Goal: Task Accomplishment & Management: Use online tool/utility

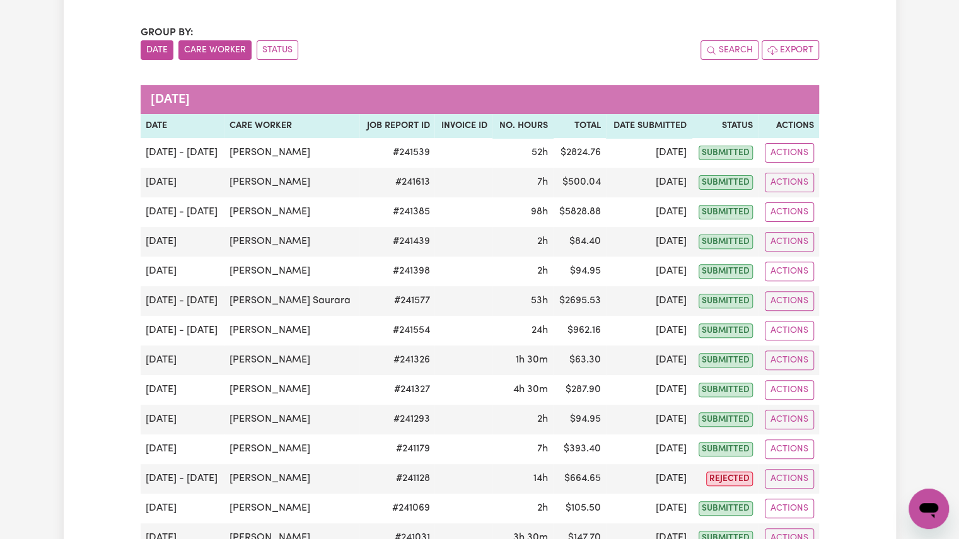
click at [225, 52] on button "Care Worker" at bounding box center [214, 50] width 73 height 20
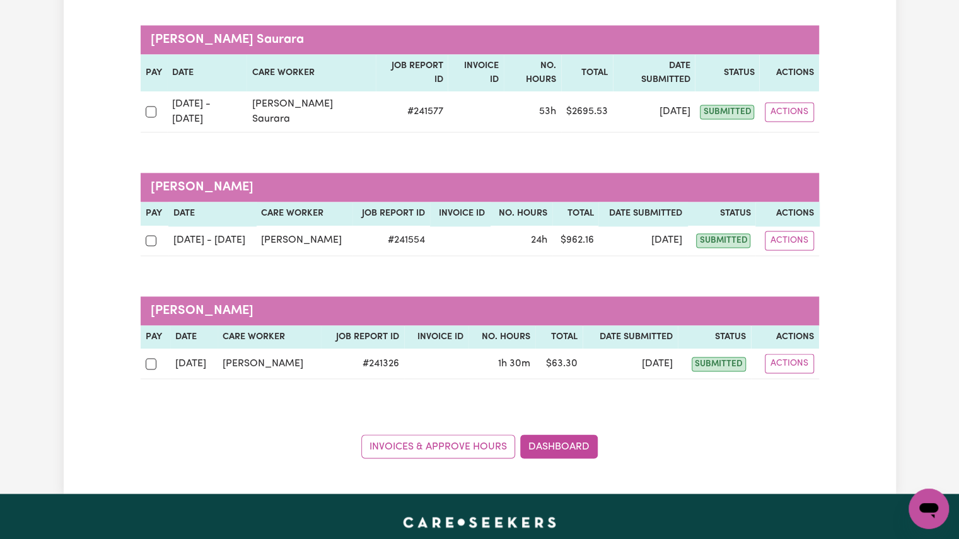
scroll to position [1000, 0]
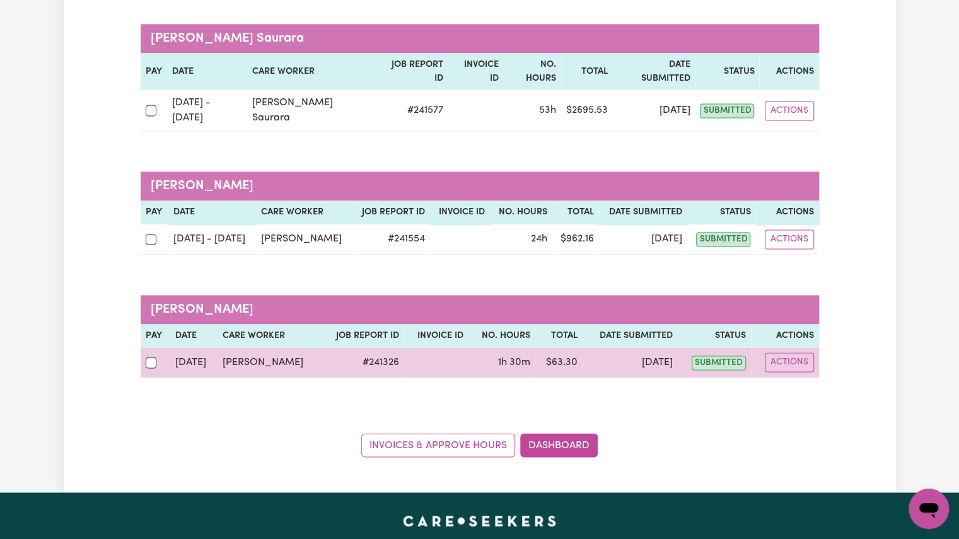
click at [151, 347] on td at bounding box center [156, 362] width 30 height 30
click at [151, 357] on input "checkbox" at bounding box center [151, 362] width 11 height 11
checkbox input "true"
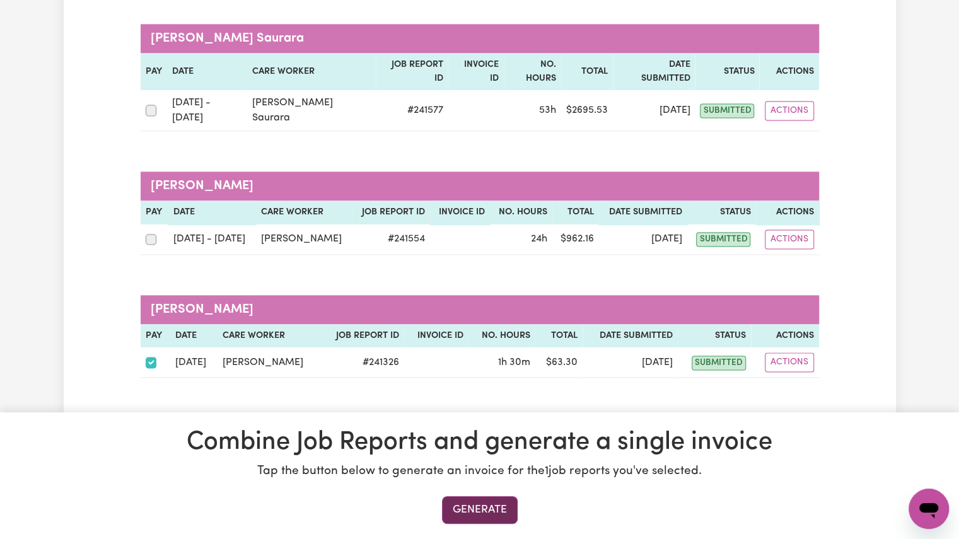
click at [496, 513] on button "Generate" at bounding box center [480, 510] width 76 height 28
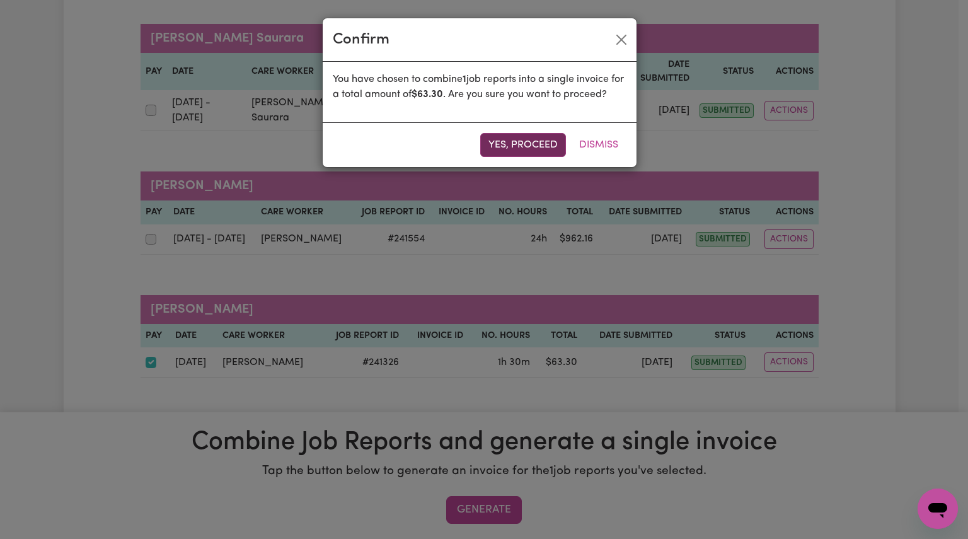
click at [517, 141] on button "Yes, proceed" at bounding box center [523, 145] width 86 height 24
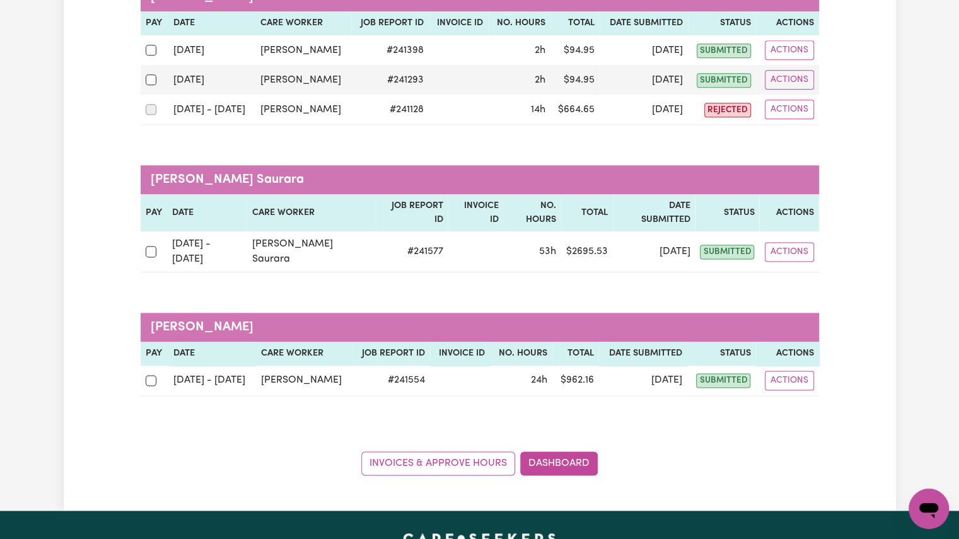
scroll to position [859, 0]
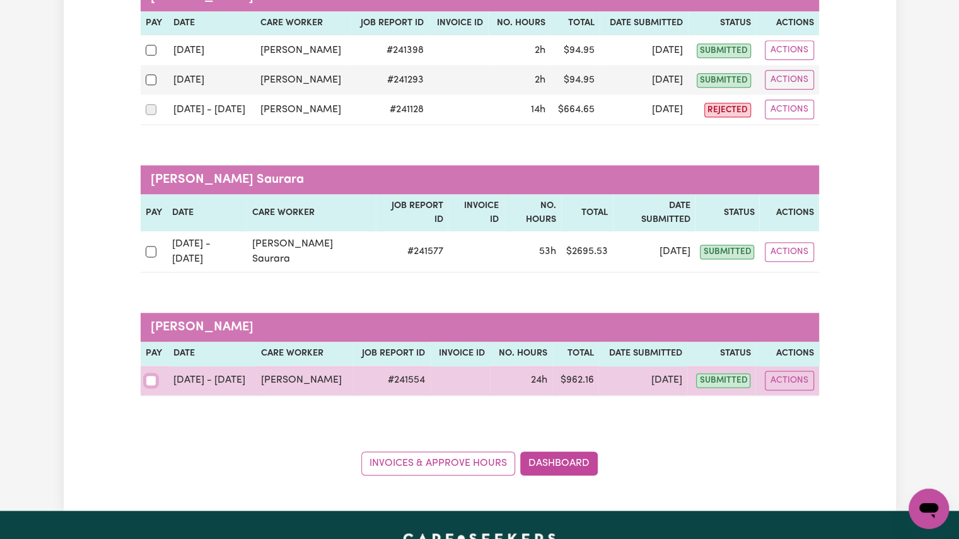
click at [150, 375] on input "checkbox" at bounding box center [151, 380] width 11 height 11
checkbox input "true"
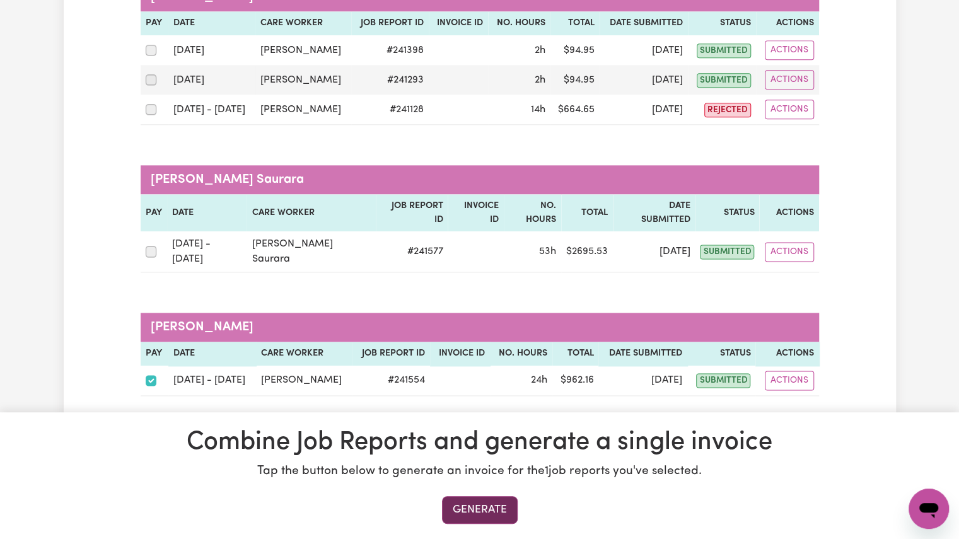
click at [487, 516] on button "Generate" at bounding box center [480, 510] width 76 height 28
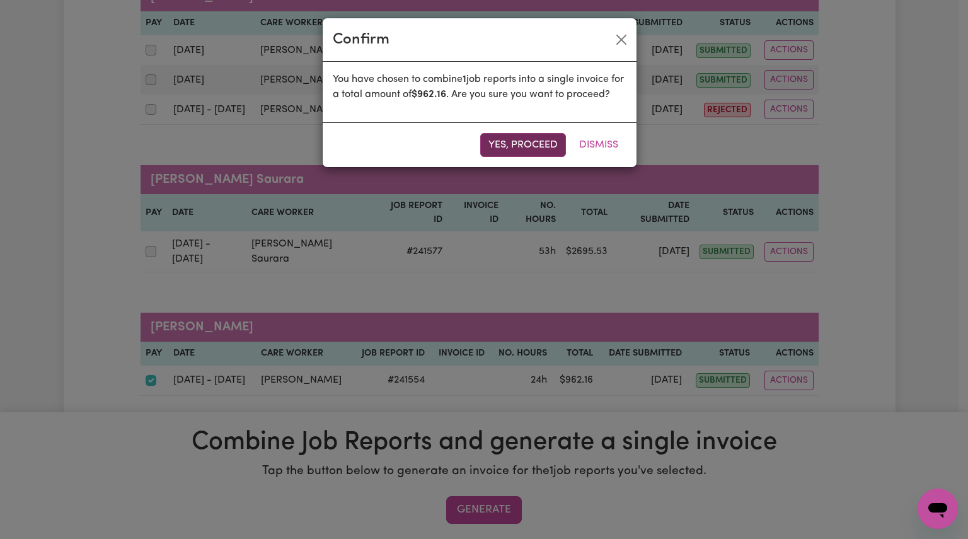
click at [504, 156] on button "Yes, proceed" at bounding box center [523, 145] width 86 height 24
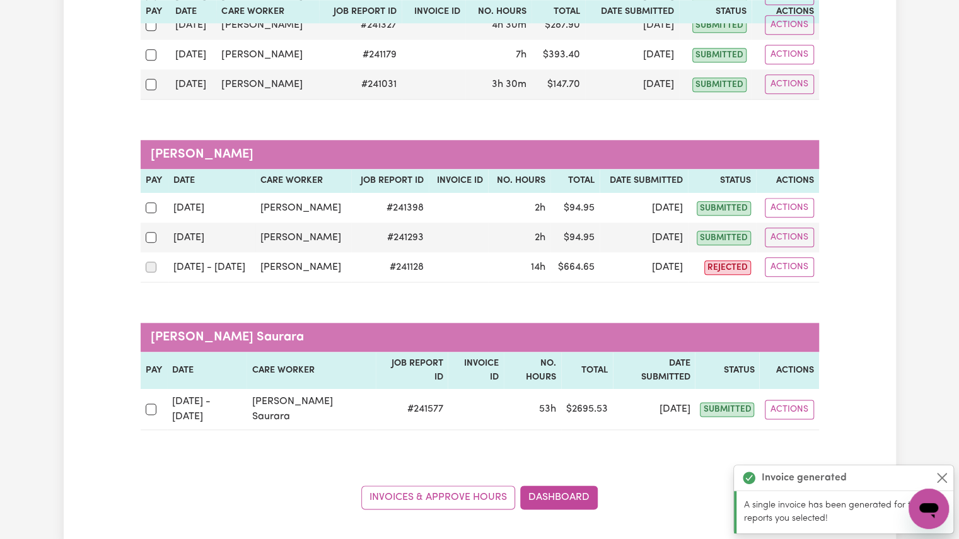
scroll to position [702, 0]
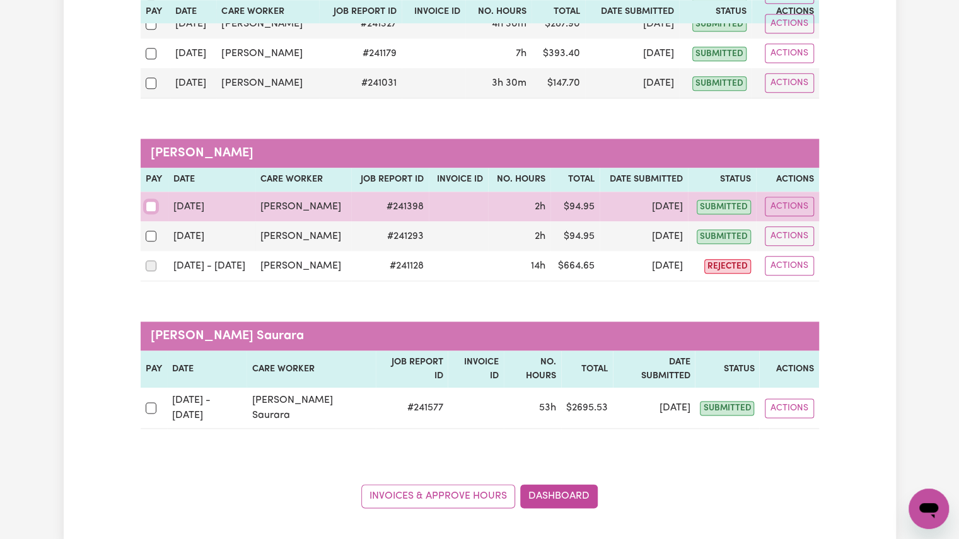
click at [151, 202] on input "checkbox" at bounding box center [151, 206] width 11 height 11
checkbox input "true"
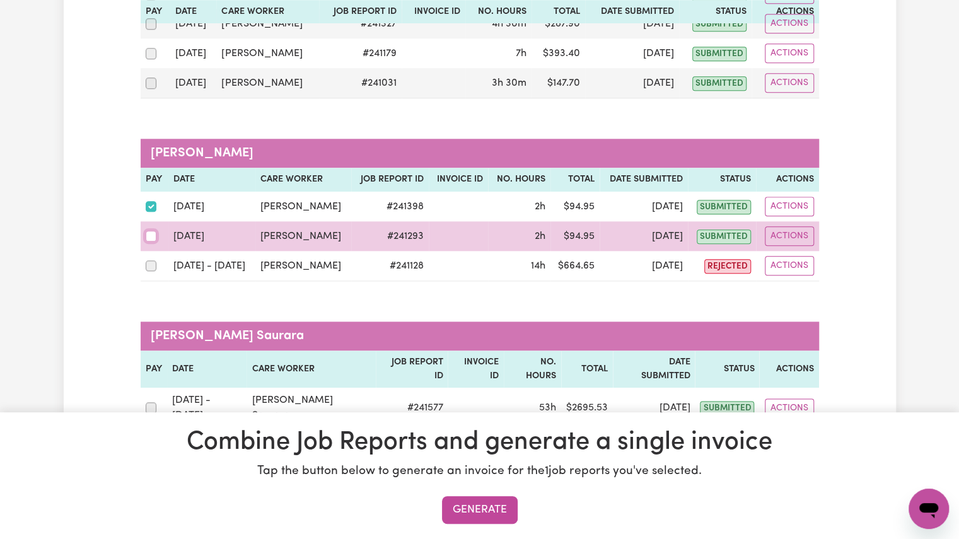
click at [153, 231] on input "checkbox" at bounding box center [151, 236] width 11 height 11
checkbox input "true"
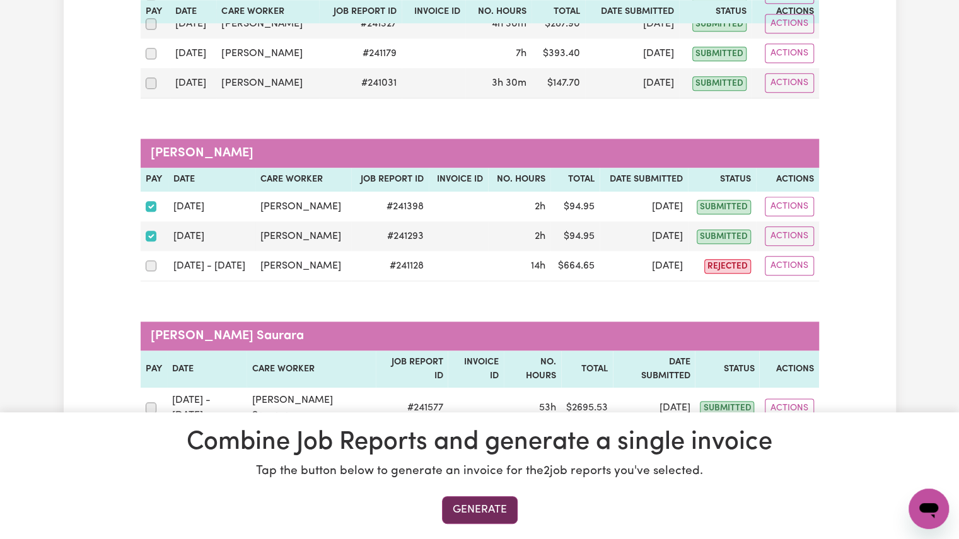
click at [468, 515] on button "Generate" at bounding box center [480, 510] width 76 height 28
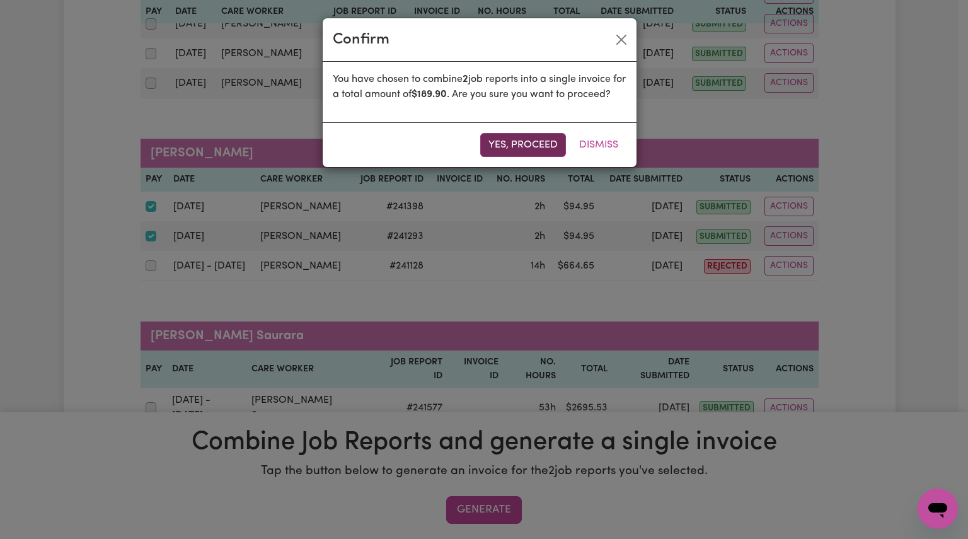
click at [489, 154] on button "Yes, proceed" at bounding box center [523, 145] width 86 height 24
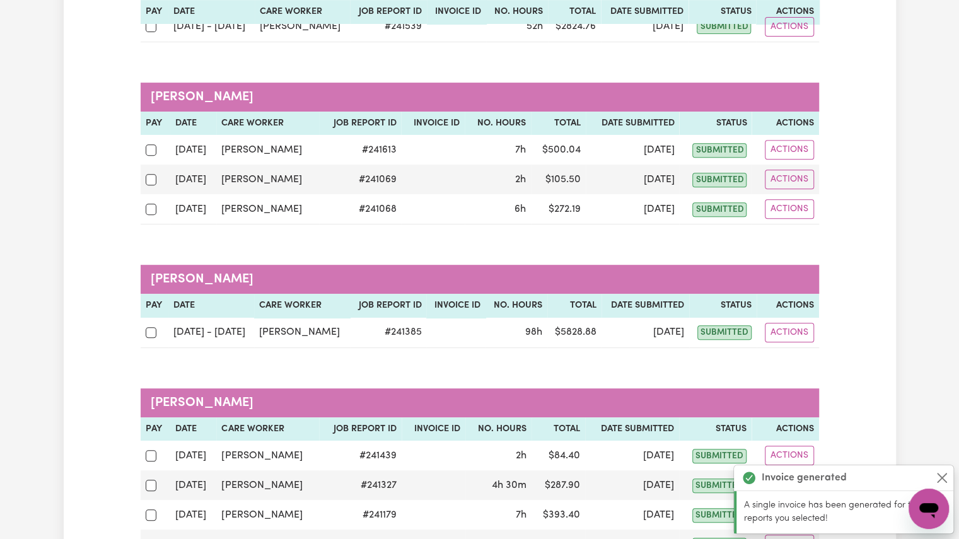
scroll to position [240, 0]
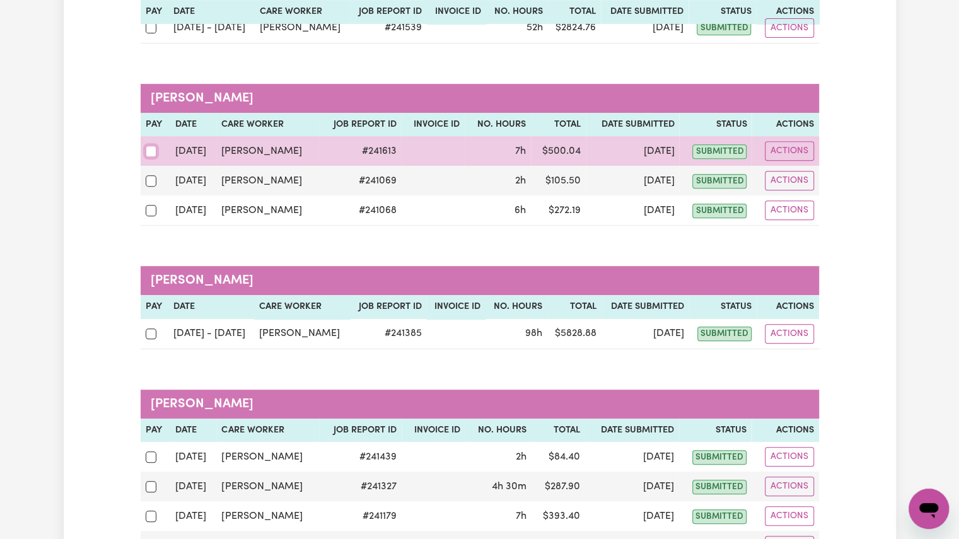
click at [149, 150] on input "checkbox" at bounding box center [151, 151] width 11 height 11
checkbox input "true"
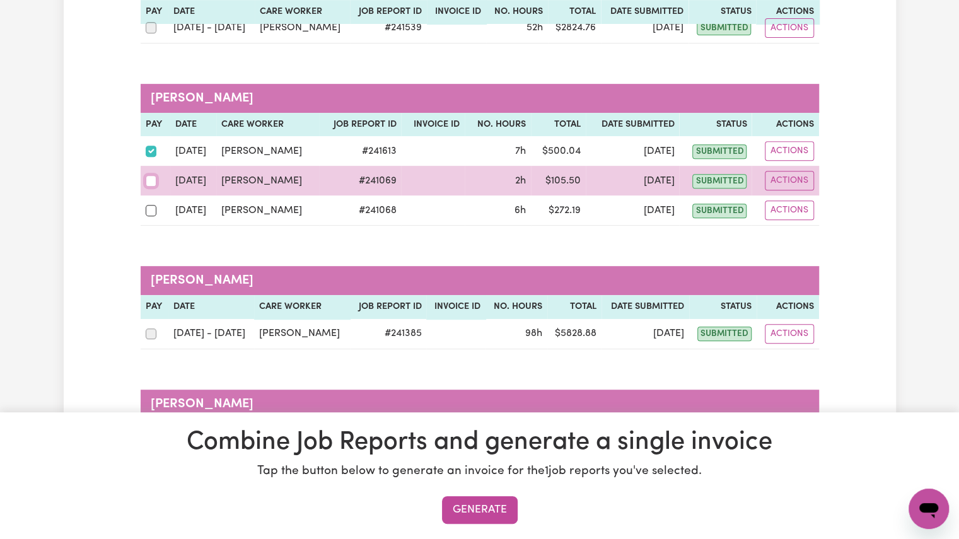
click at [153, 180] on input "checkbox" at bounding box center [151, 180] width 11 height 11
checkbox input "true"
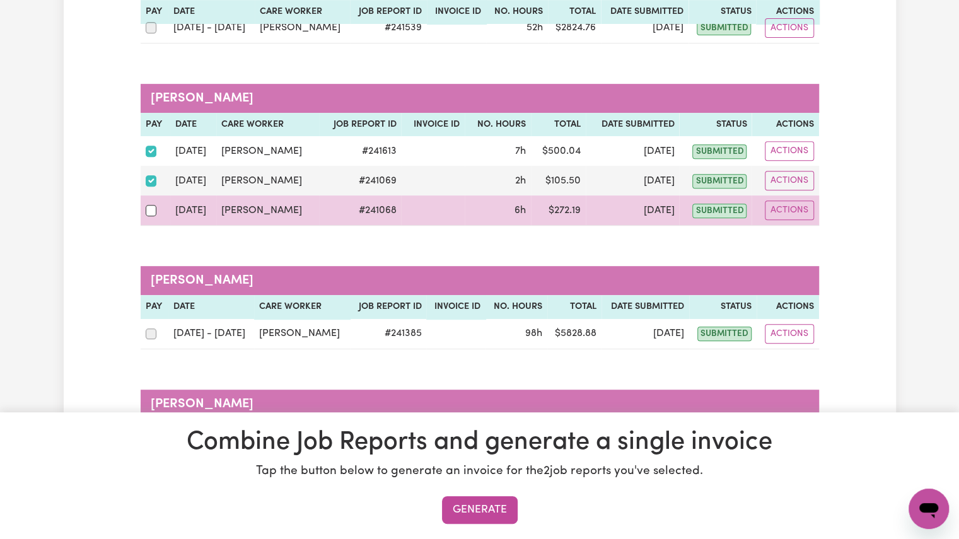
click at [149, 215] on div at bounding box center [156, 210] width 20 height 16
click at [149, 215] on input "checkbox" at bounding box center [151, 210] width 11 height 11
checkbox input "true"
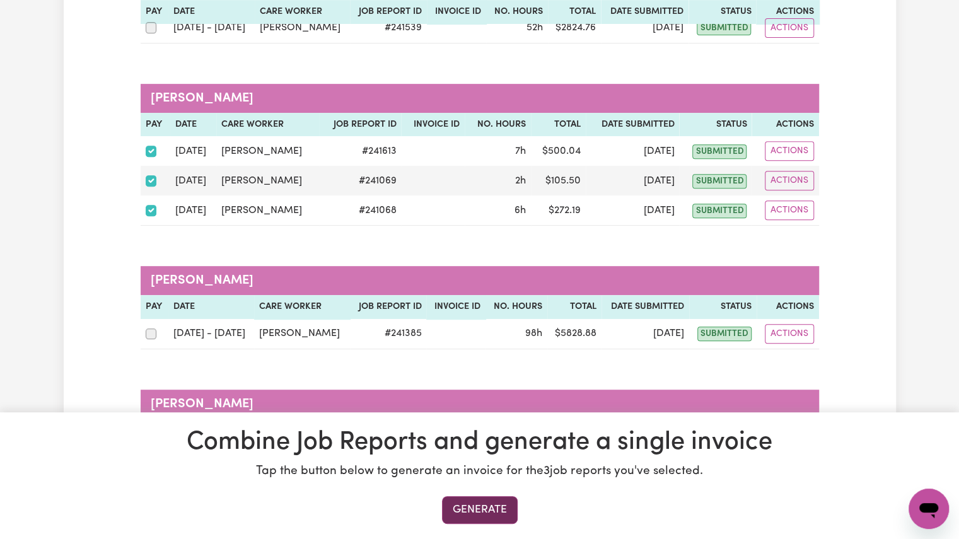
click at [479, 510] on button "Generate" at bounding box center [480, 510] width 76 height 28
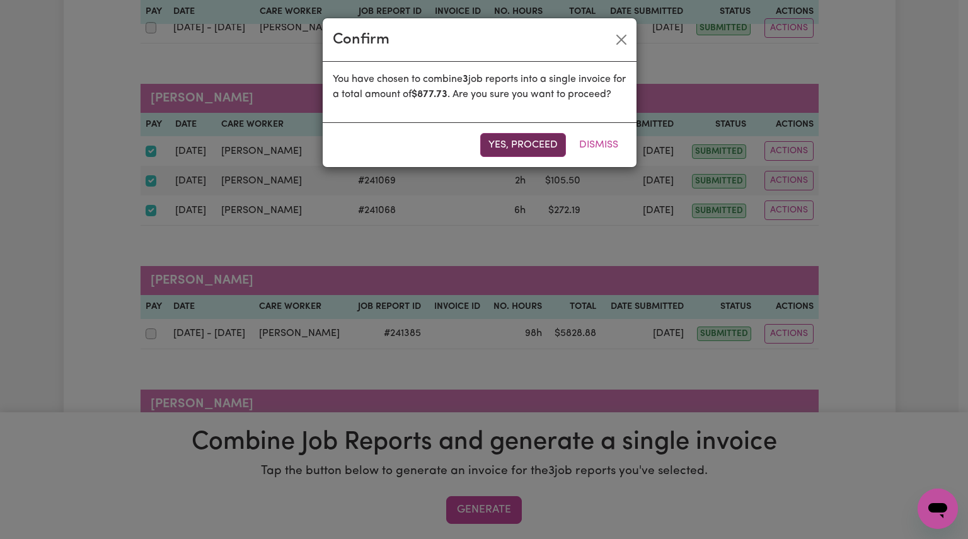
click at [526, 157] on button "Yes, proceed" at bounding box center [523, 145] width 86 height 24
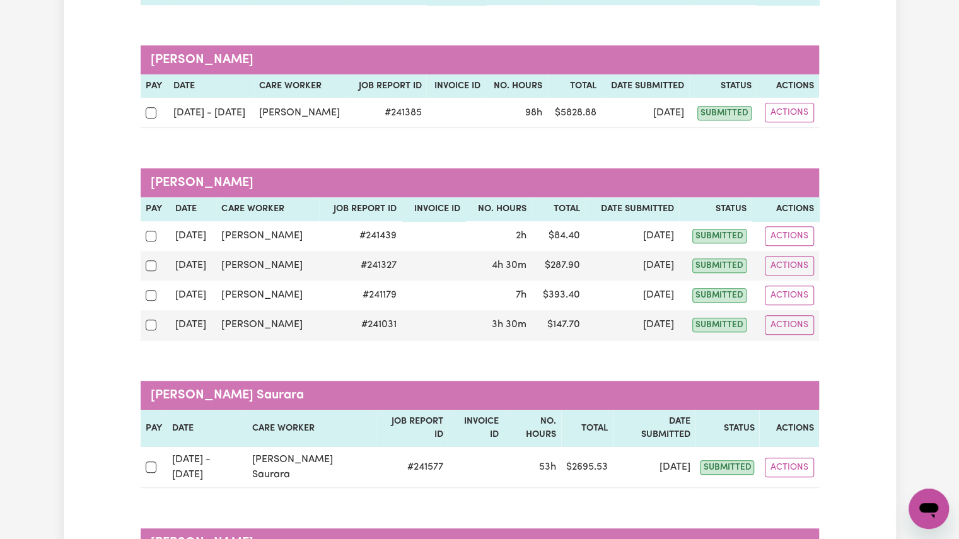
scroll to position [265, 0]
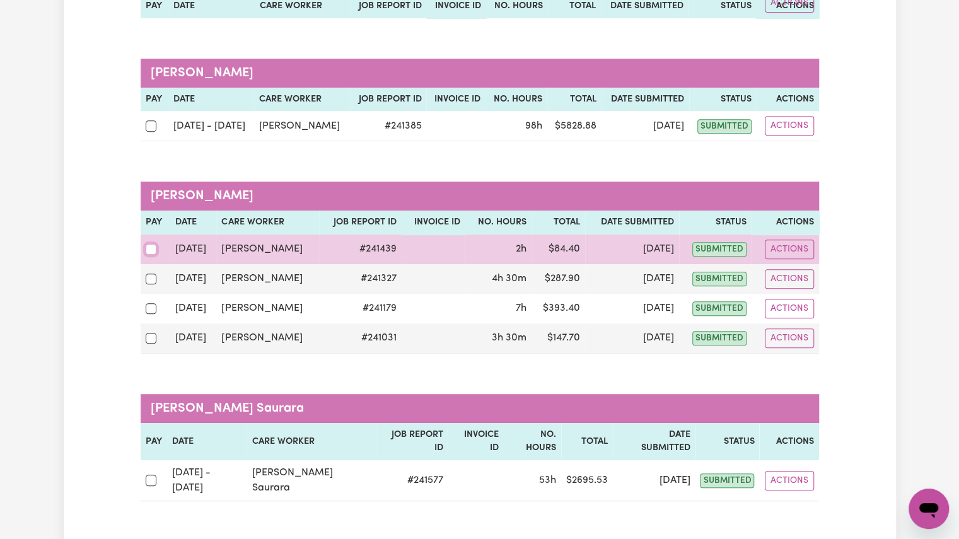
click at [148, 250] on input "checkbox" at bounding box center [151, 249] width 11 height 11
checkbox input "true"
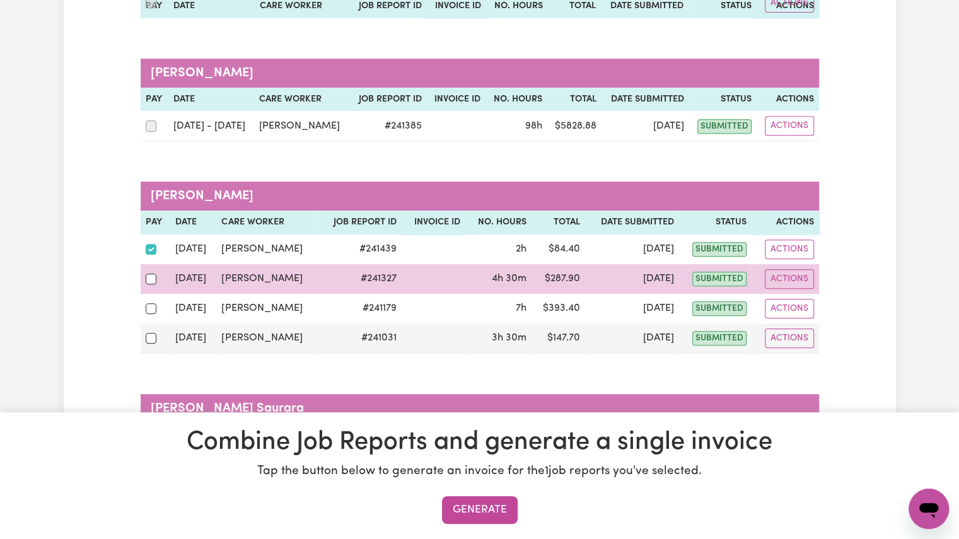
click at [149, 270] on div at bounding box center [156, 278] width 20 height 16
click at [149, 274] on input "checkbox" at bounding box center [151, 279] width 11 height 11
checkbox input "true"
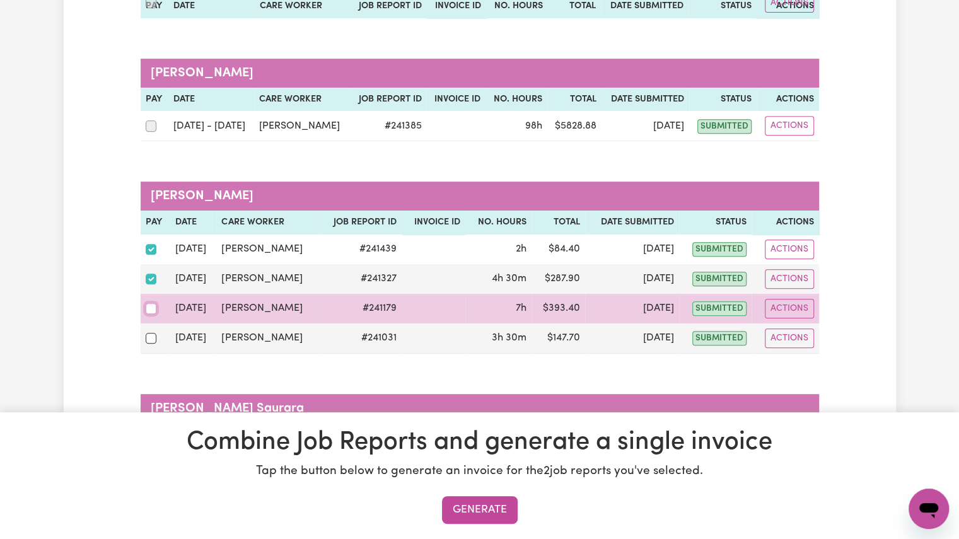
click at [149, 307] on input "checkbox" at bounding box center [151, 308] width 11 height 11
checkbox input "true"
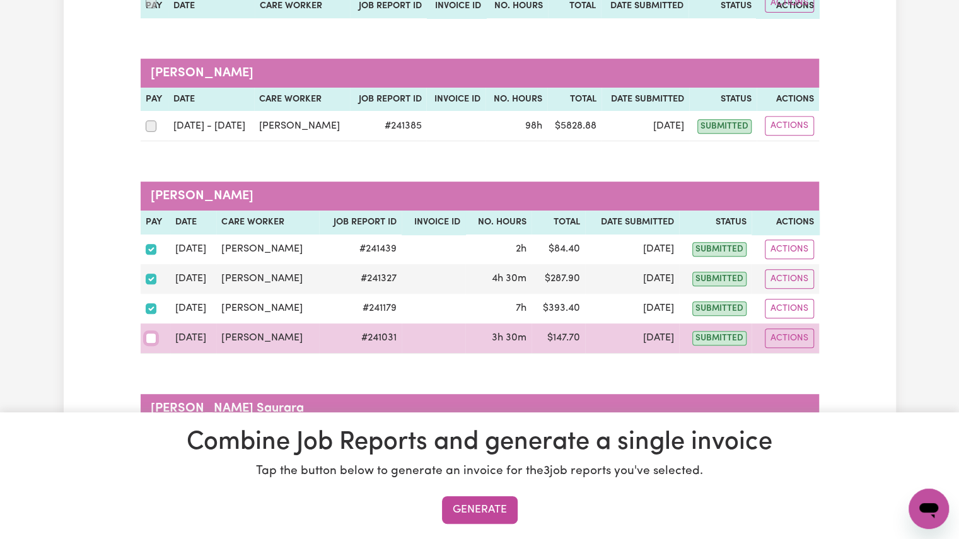
click at [149, 337] on input "checkbox" at bounding box center [151, 338] width 11 height 11
checkbox input "true"
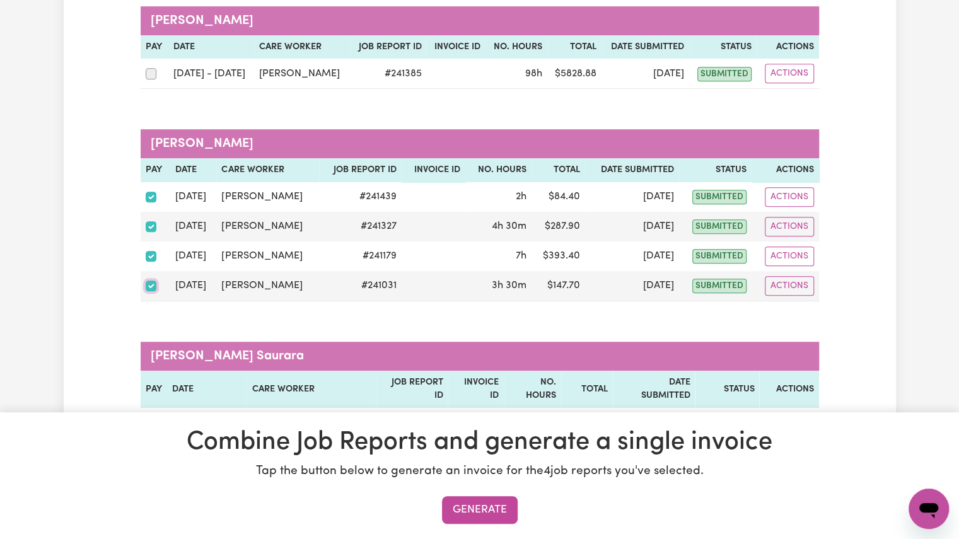
scroll to position [318, 0]
click at [494, 513] on button "Generate" at bounding box center [480, 510] width 76 height 28
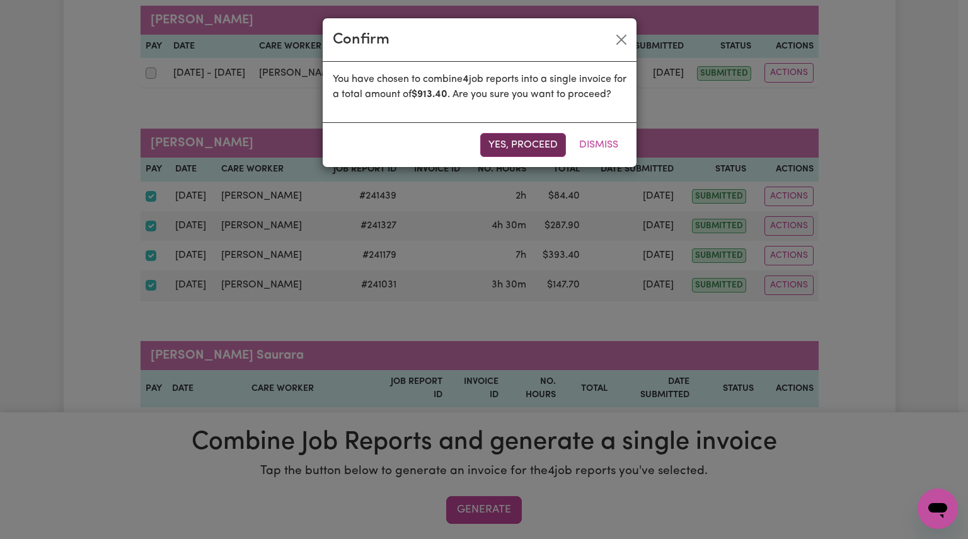
click at [515, 157] on button "Yes, proceed" at bounding box center [523, 145] width 86 height 24
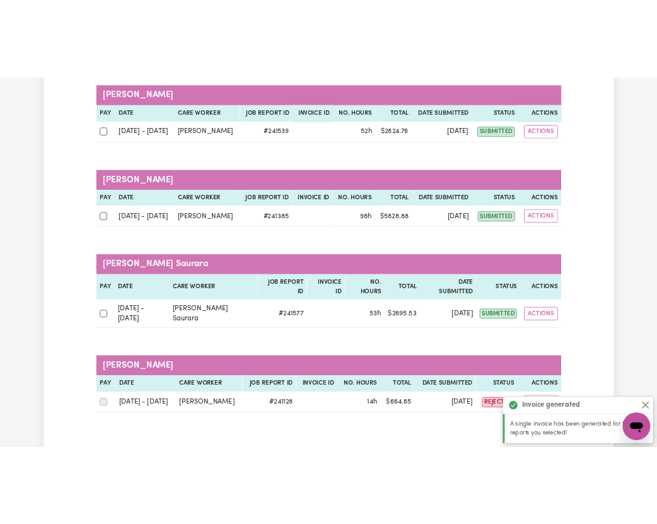
scroll to position [188, 0]
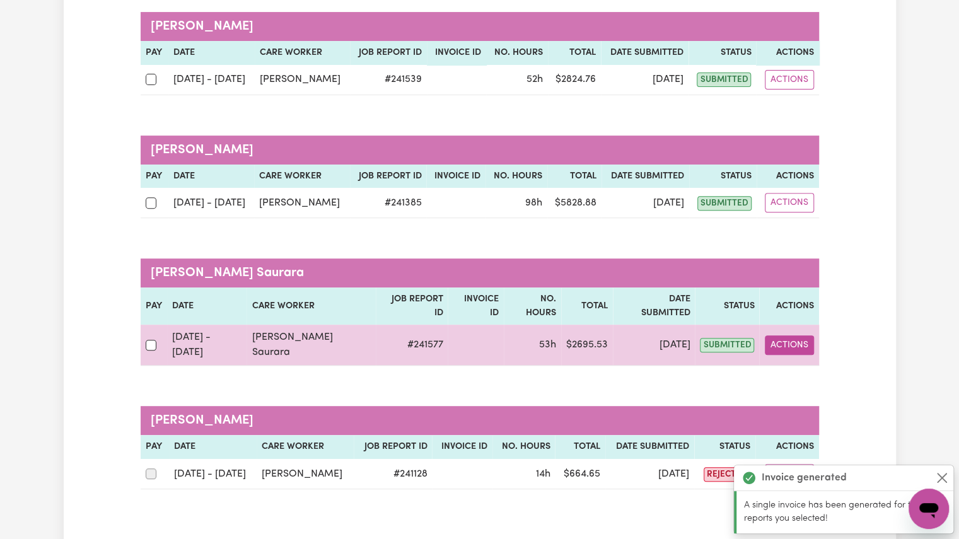
click at [799, 335] on button "Actions" at bounding box center [789, 345] width 49 height 20
click at [815, 362] on link "View Job Report" at bounding box center [824, 374] width 108 height 25
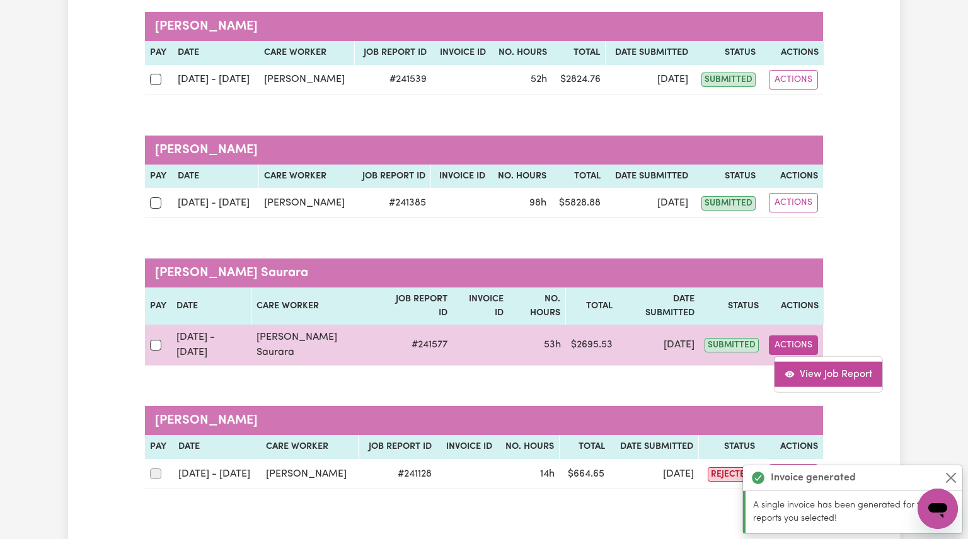
select select "pm"
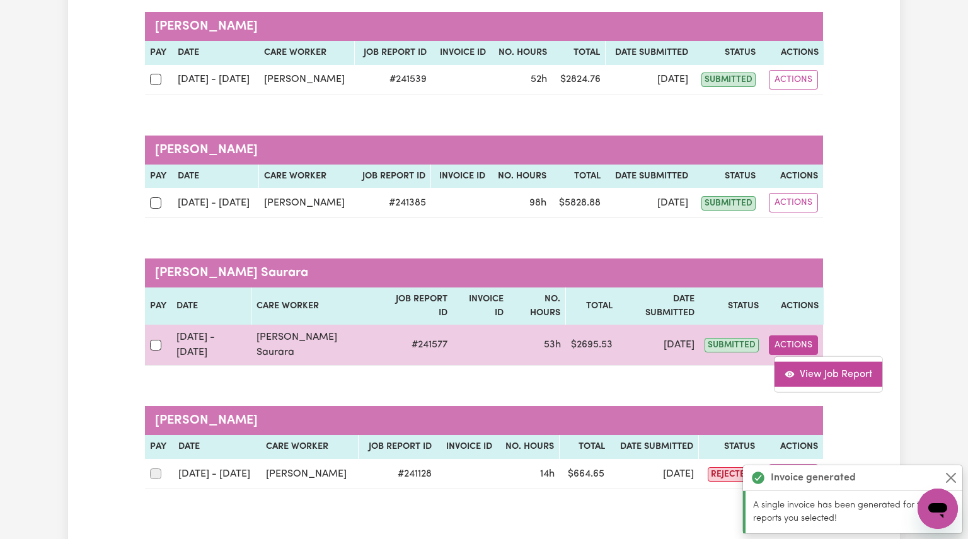
select select "pm"
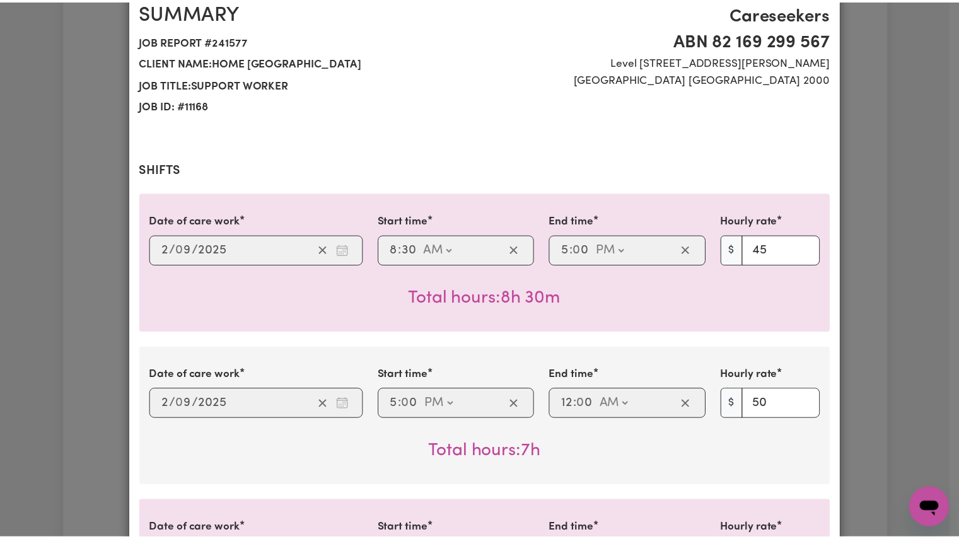
scroll to position [0, 0]
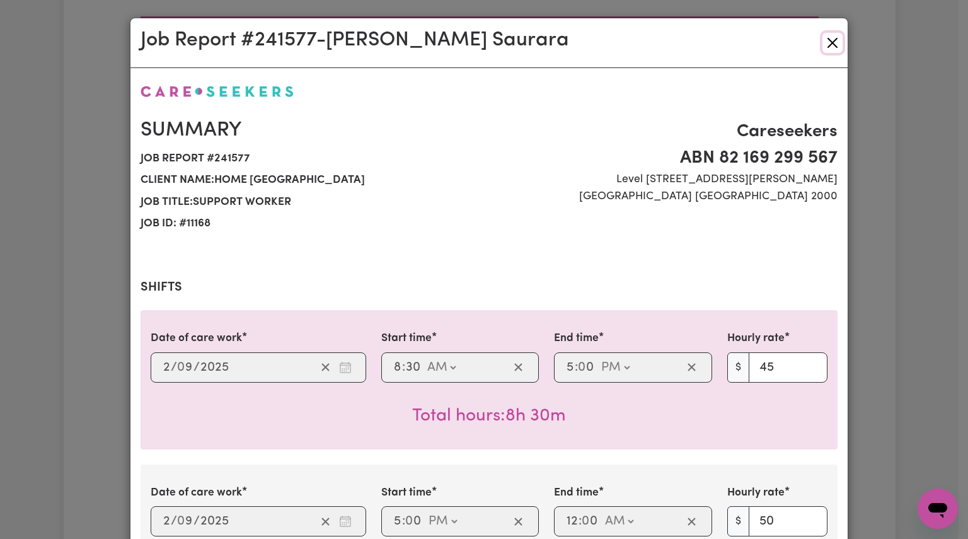
click at [832, 42] on button "Close" at bounding box center [833, 43] width 20 height 20
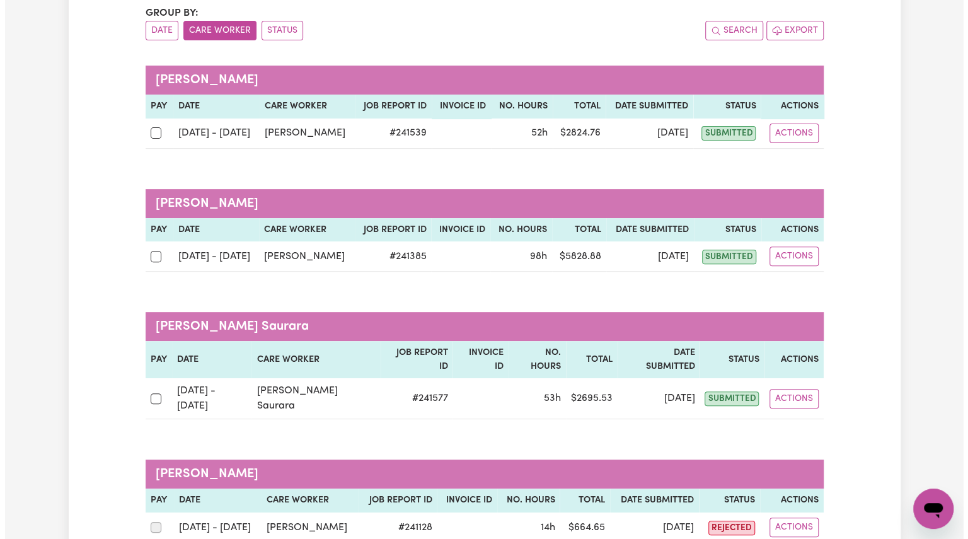
scroll to position [142, 0]
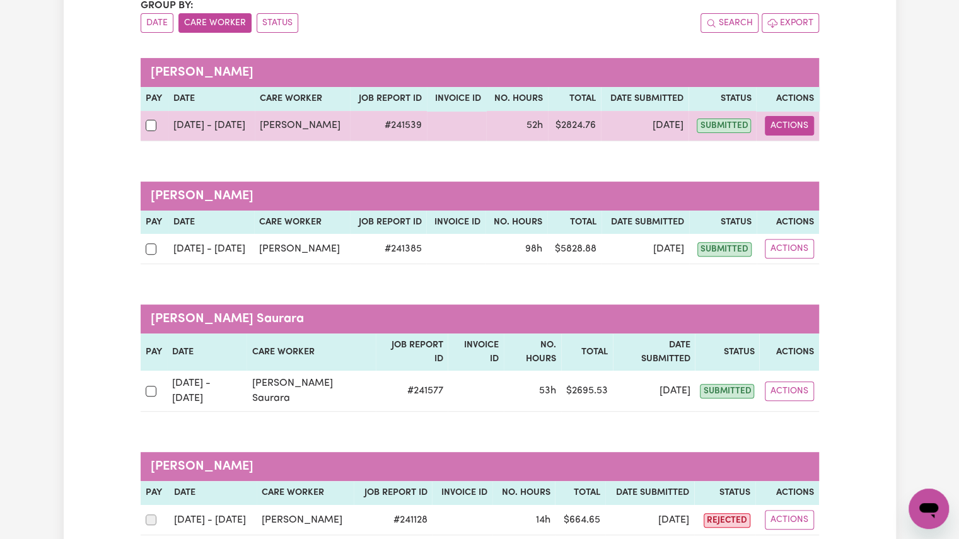
click at [788, 128] on button "Actions" at bounding box center [789, 126] width 49 height 20
click at [789, 146] on link "View Job Report" at bounding box center [822, 154] width 108 height 25
select select "pm"
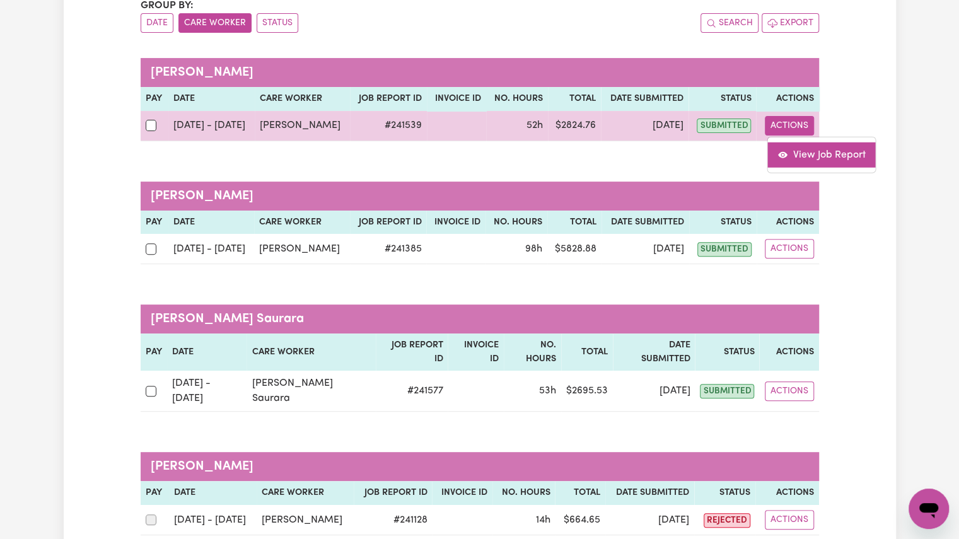
select select "pm"
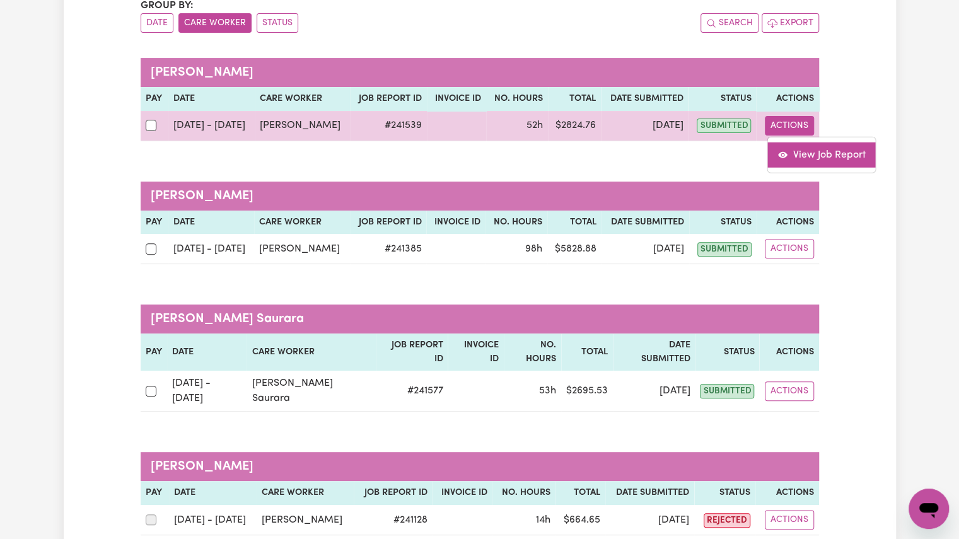
select select "pm"
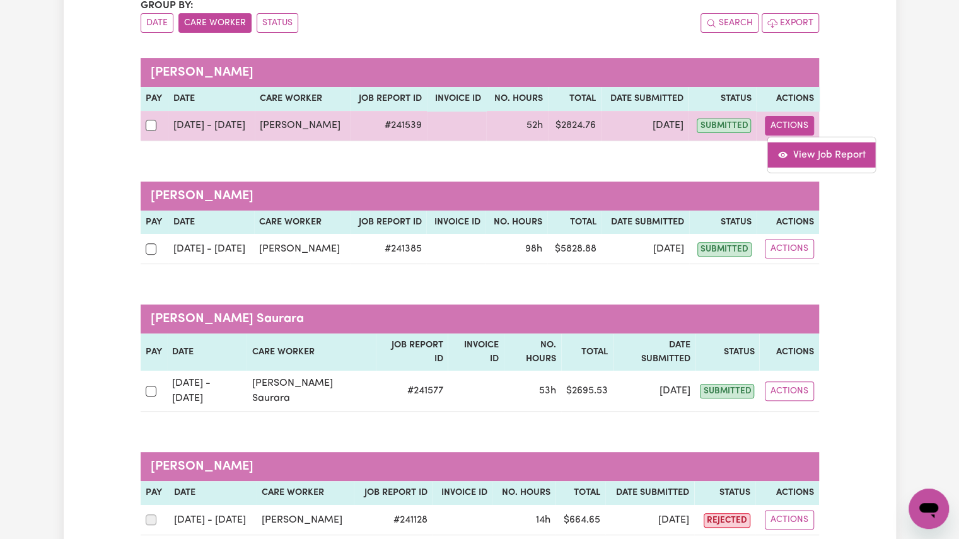
select select "pm"
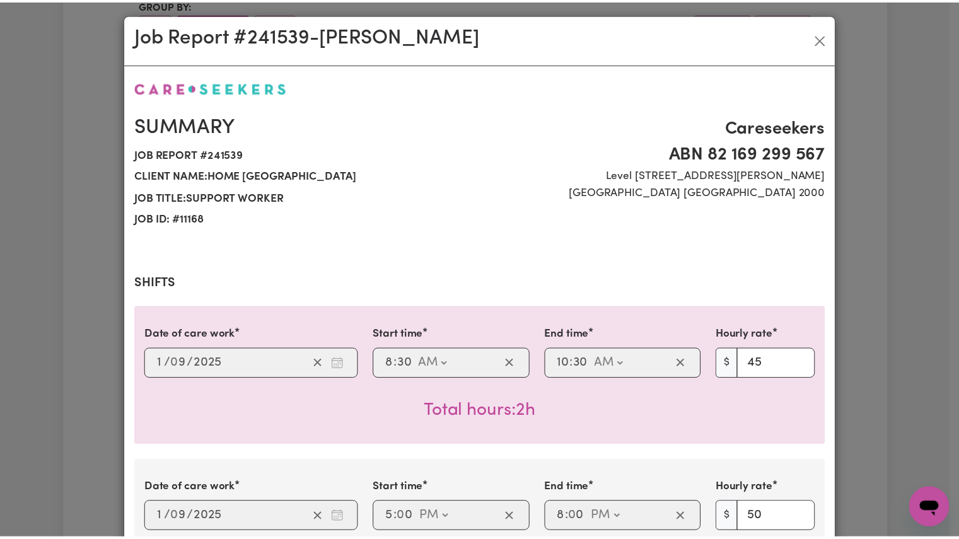
scroll to position [0, 0]
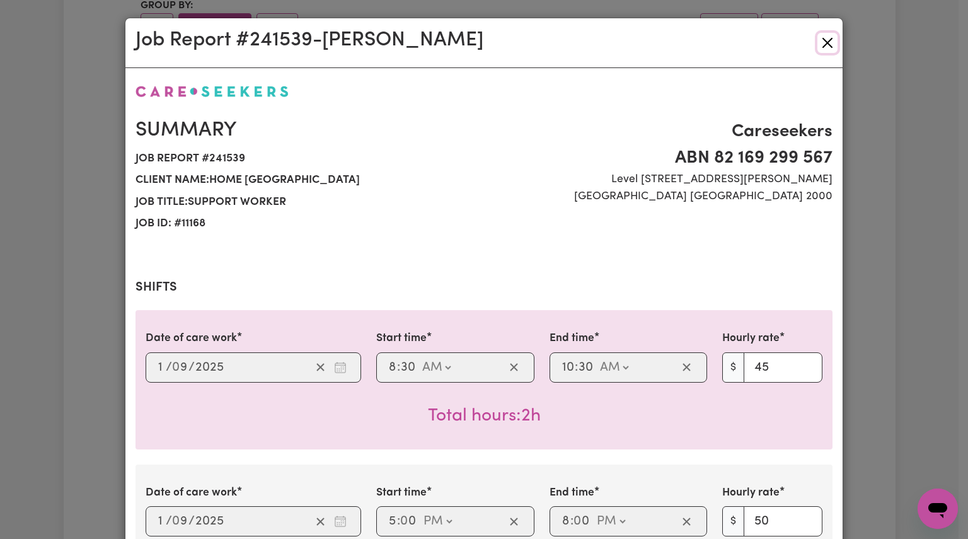
click at [818, 37] on button "Close" at bounding box center [828, 43] width 20 height 20
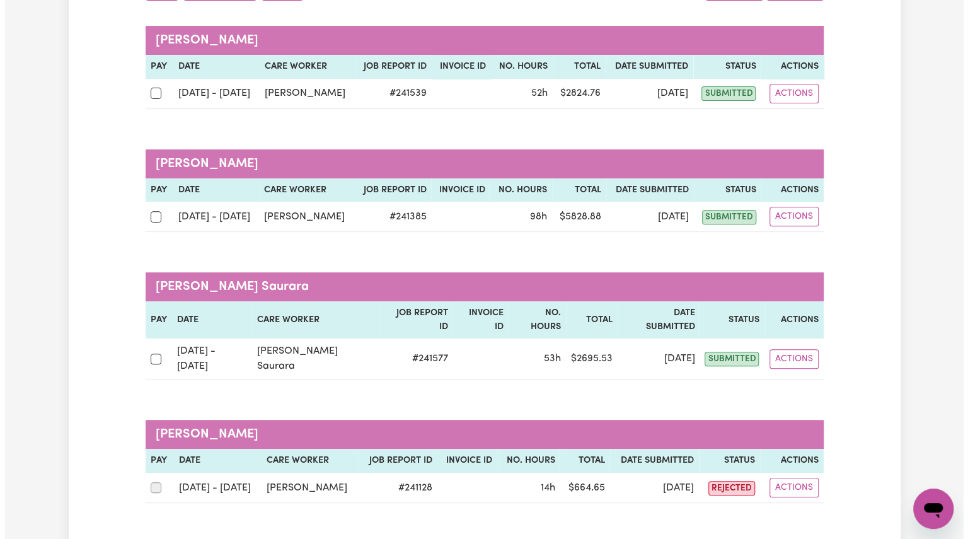
scroll to position [169, 0]
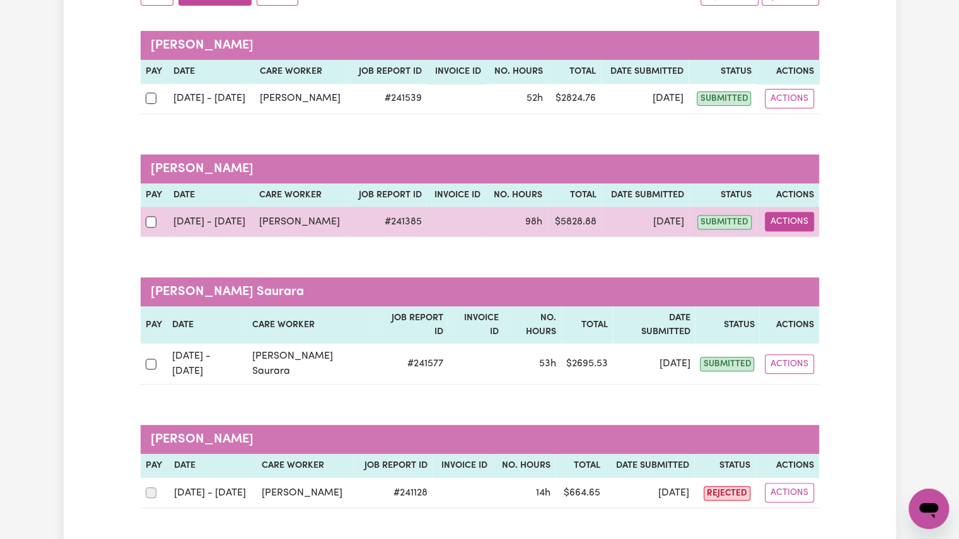
click at [782, 224] on button "Actions" at bounding box center [789, 222] width 49 height 20
click at [791, 248] on link "View Job Report" at bounding box center [822, 250] width 108 height 25
select select "pm"
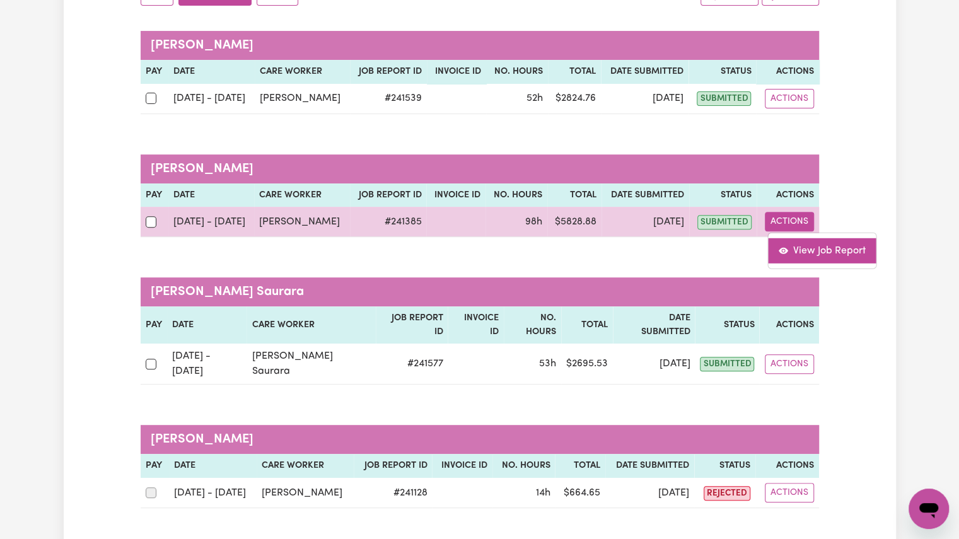
select select "pm"
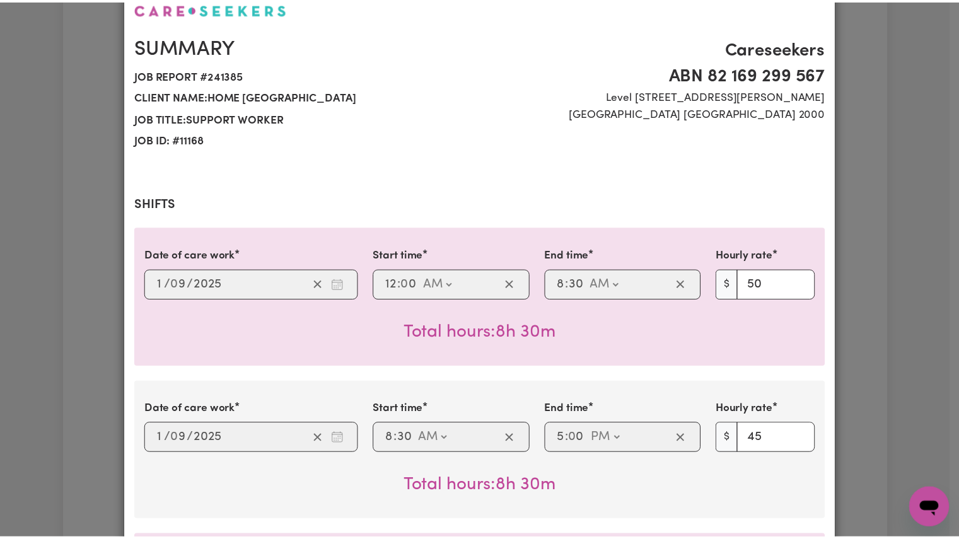
scroll to position [0, 0]
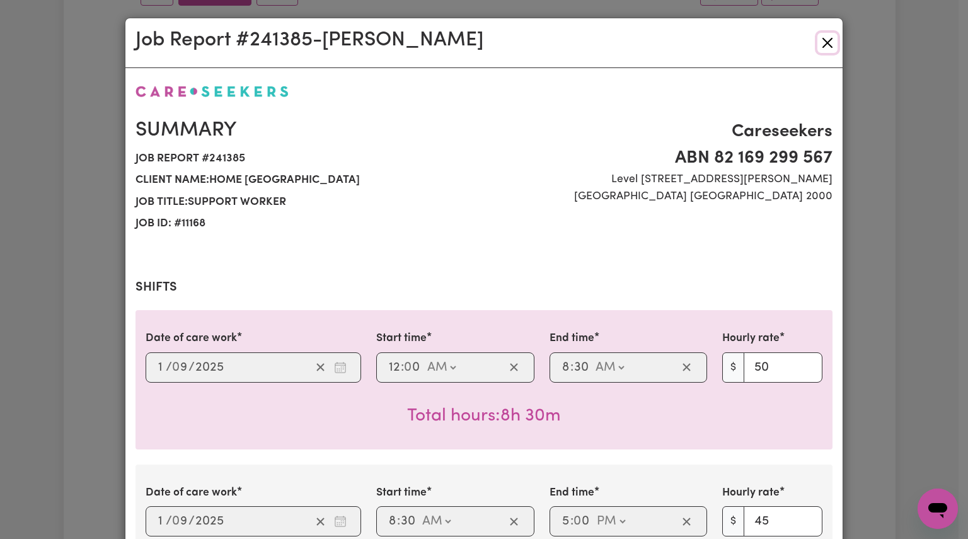
click at [826, 47] on button "Close" at bounding box center [828, 43] width 20 height 20
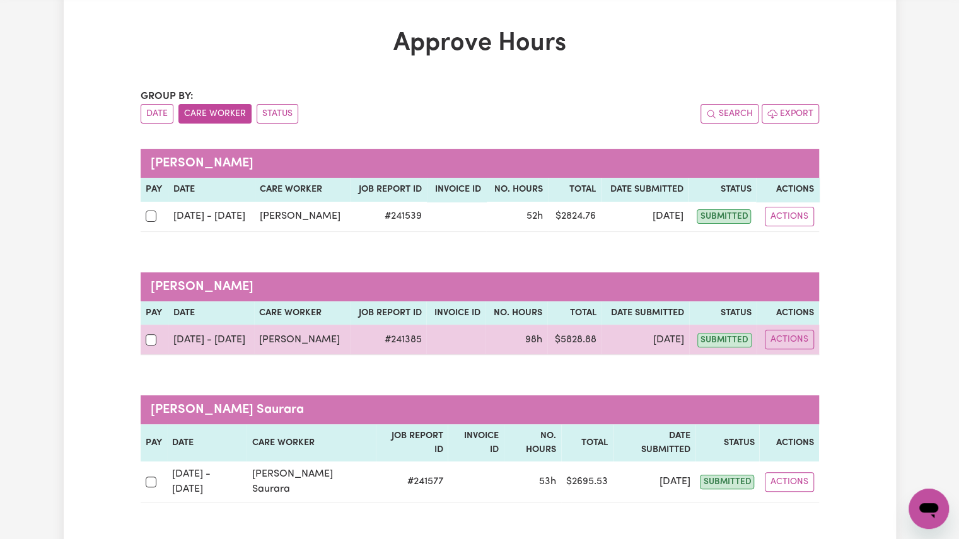
scroll to position [52, 0]
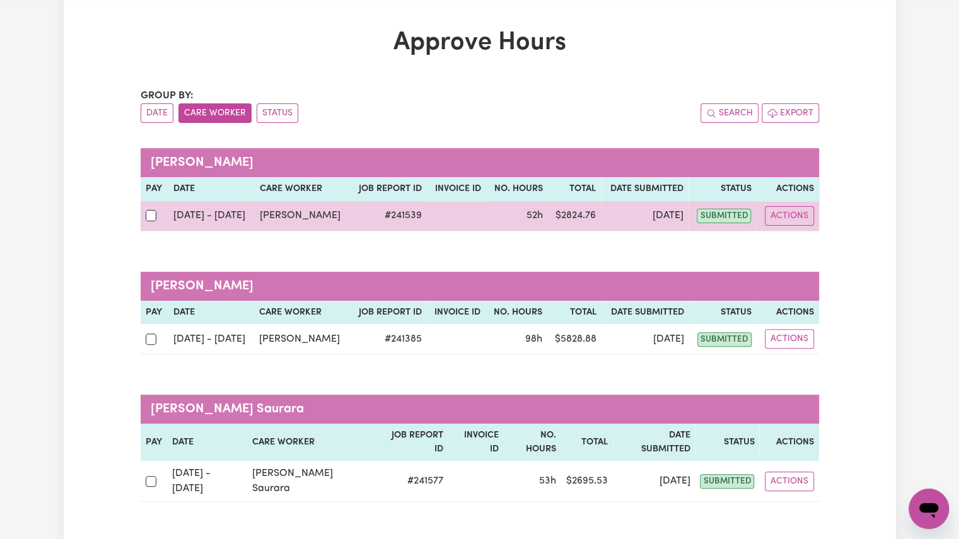
click at [143, 216] on td at bounding box center [155, 216] width 28 height 30
click at [148, 219] on input "checkbox" at bounding box center [151, 215] width 11 height 11
checkbox input "true"
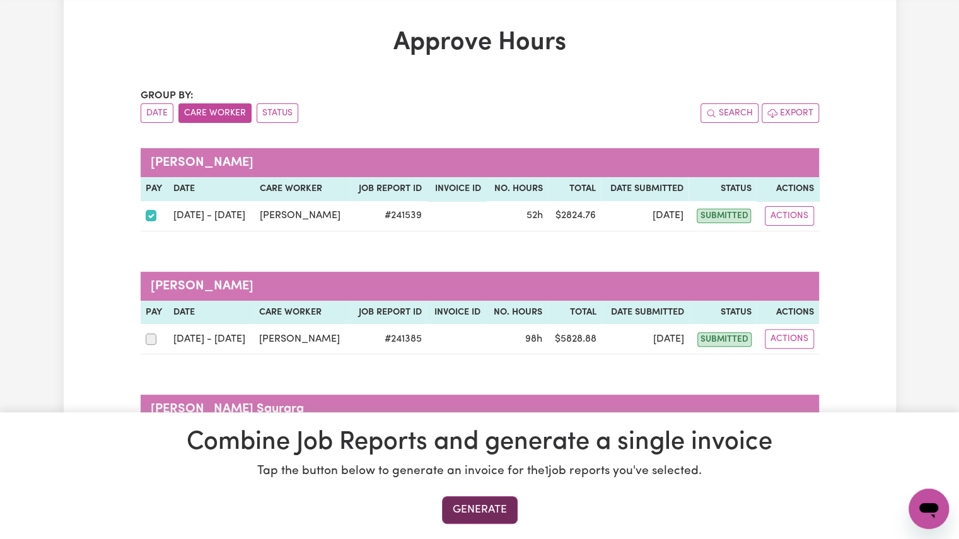
click at [468, 507] on button "Generate" at bounding box center [480, 510] width 76 height 28
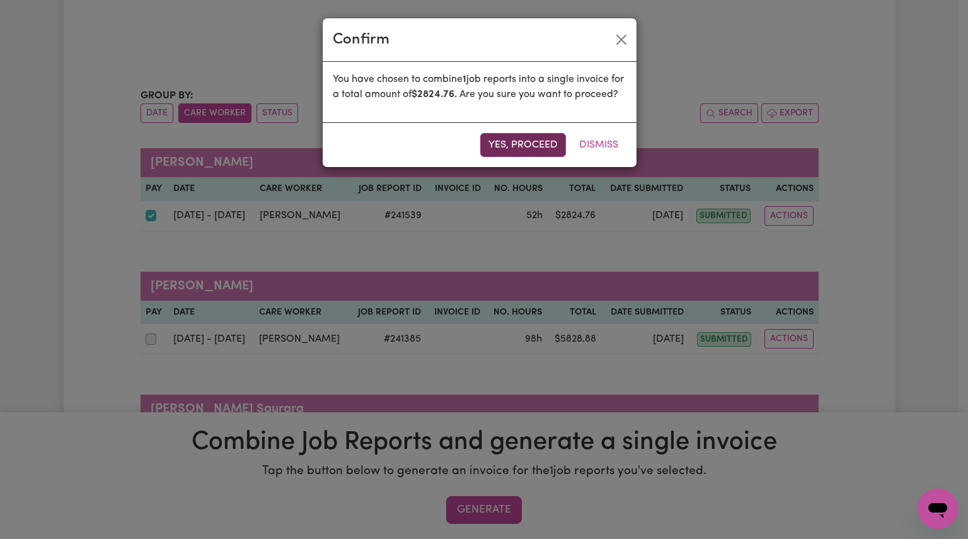
click at [492, 157] on button "Yes, proceed" at bounding box center [523, 145] width 86 height 24
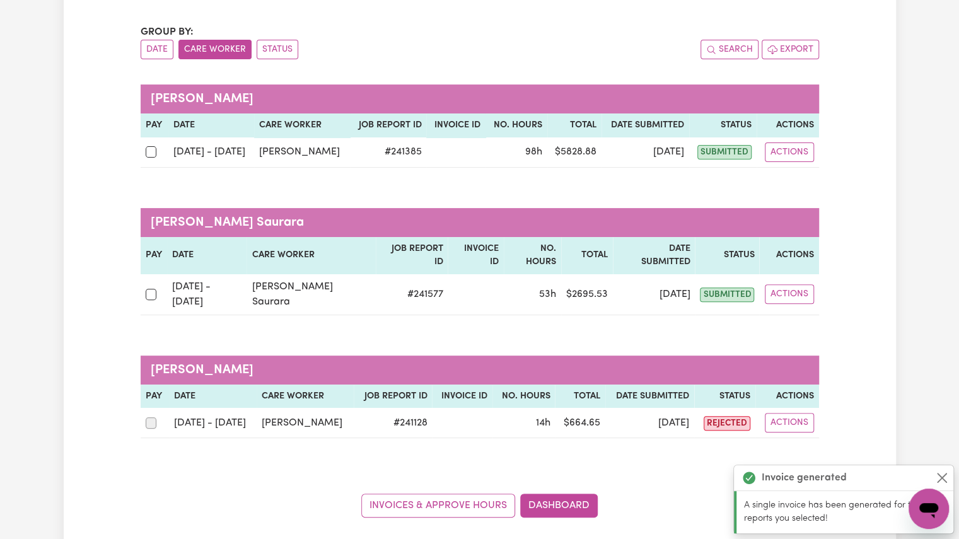
scroll to position [124, 0]
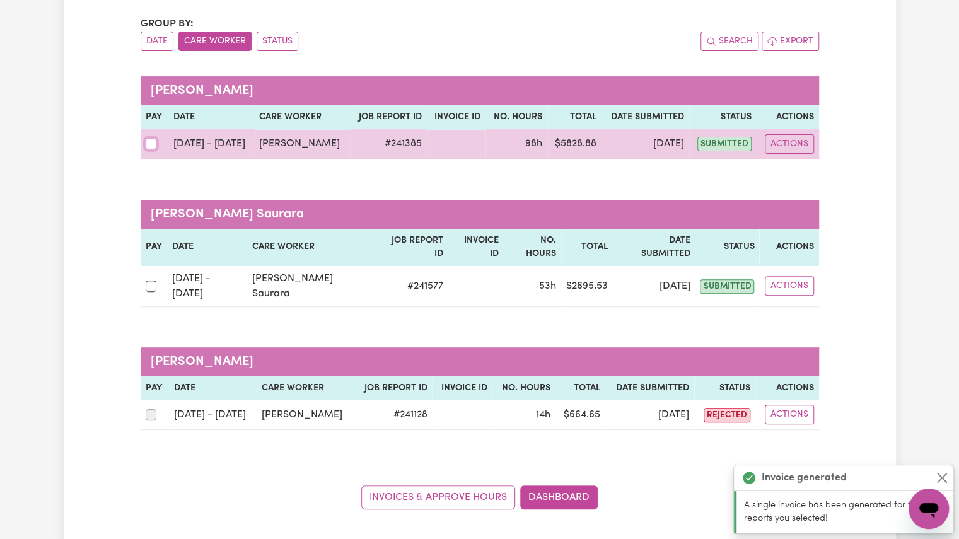
click at [153, 143] on input "checkbox" at bounding box center [151, 143] width 11 height 11
checkbox input "true"
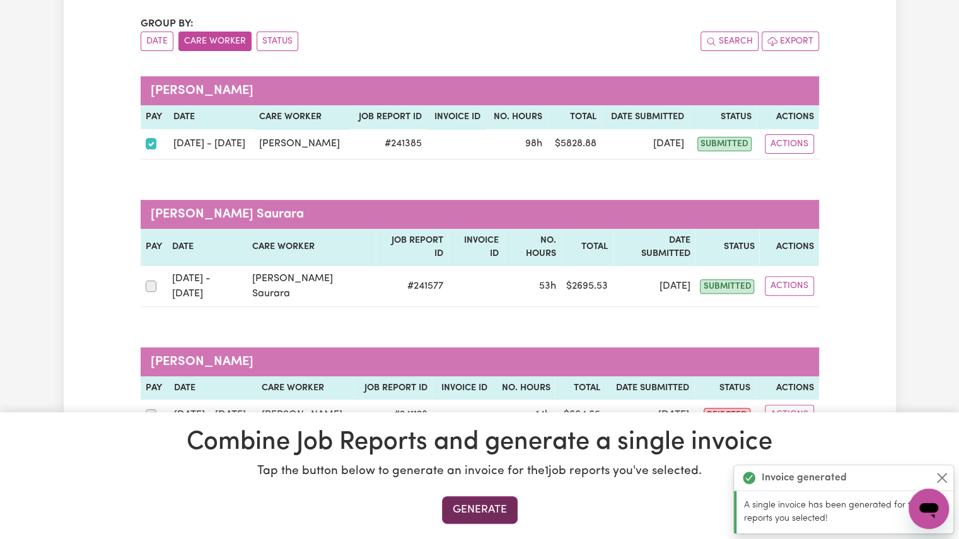
click at [466, 502] on button "Generate" at bounding box center [480, 510] width 76 height 28
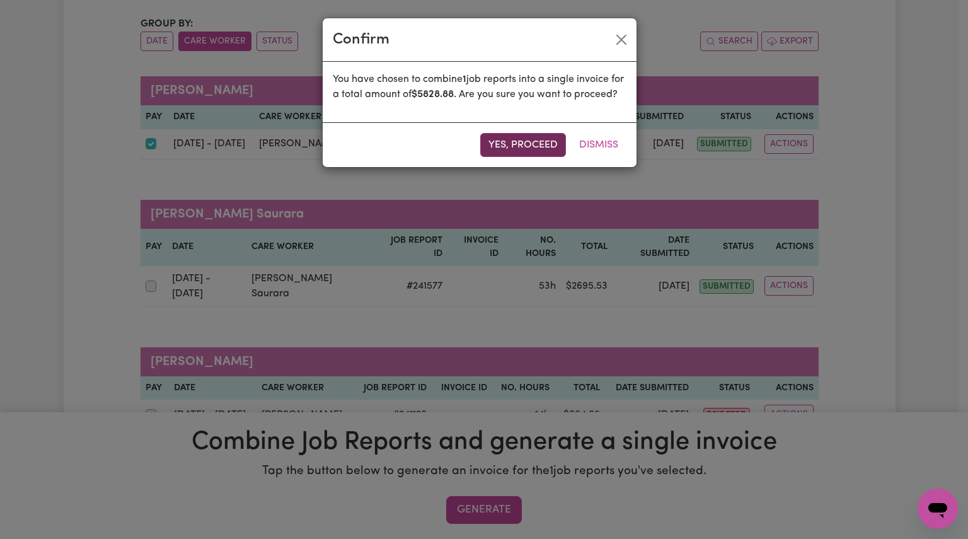
click at [511, 157] on button "Yes, proceed" at bounding box center [523, 145] width 86 height 24
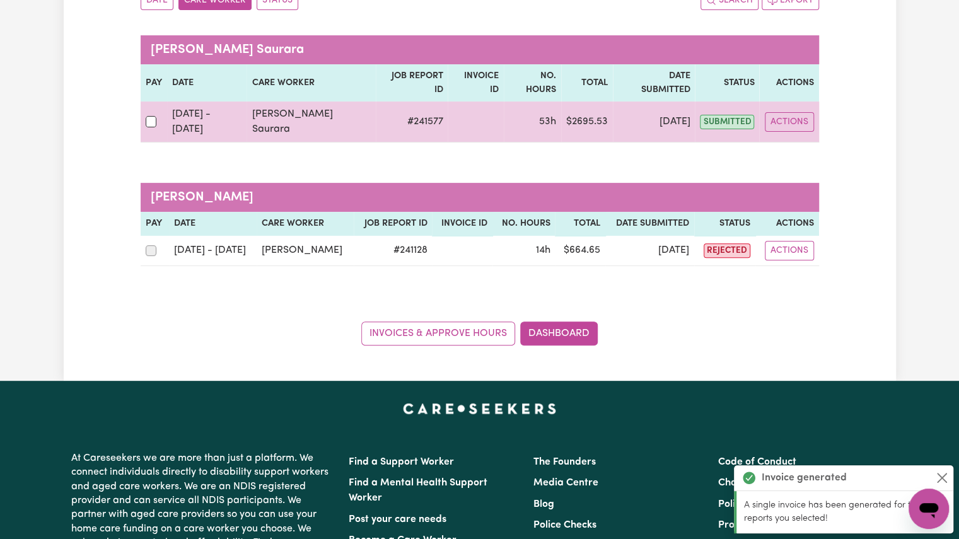
scroll to position [164, 0]
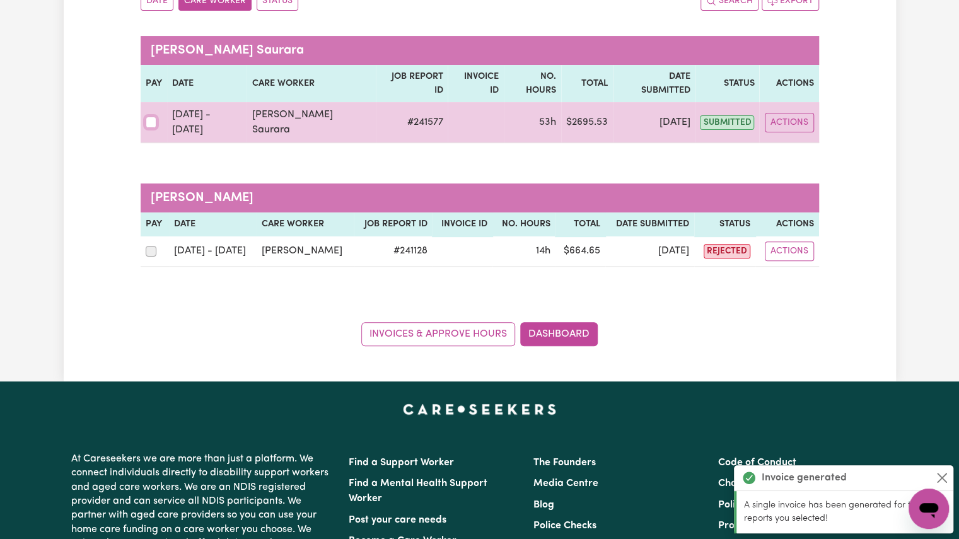
click at [150, 117] on input "checkbox" at bounding box center [151, 122] width 11 height 11
checkbox input "true"
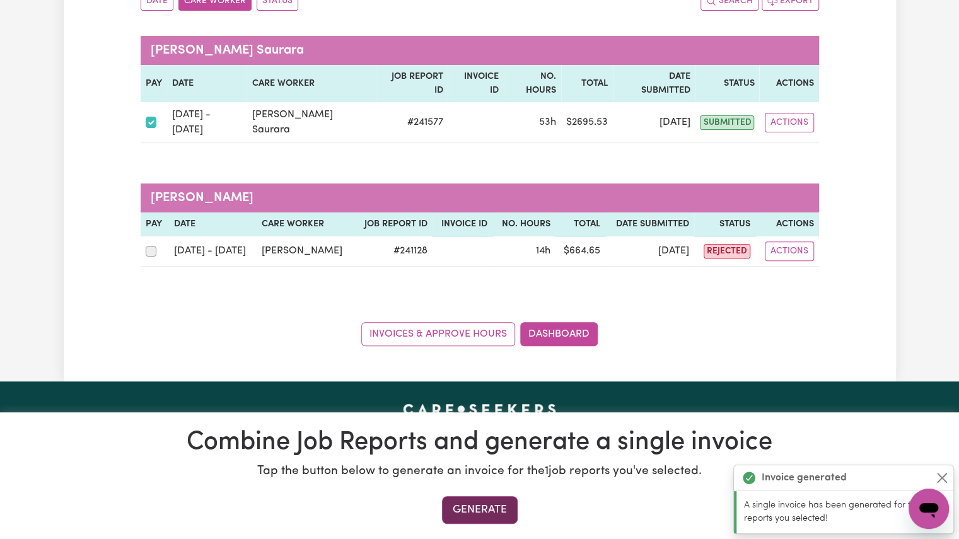
click at [448, 512] on button "Generate" at bounding box center [480, 510] width 76 height 28
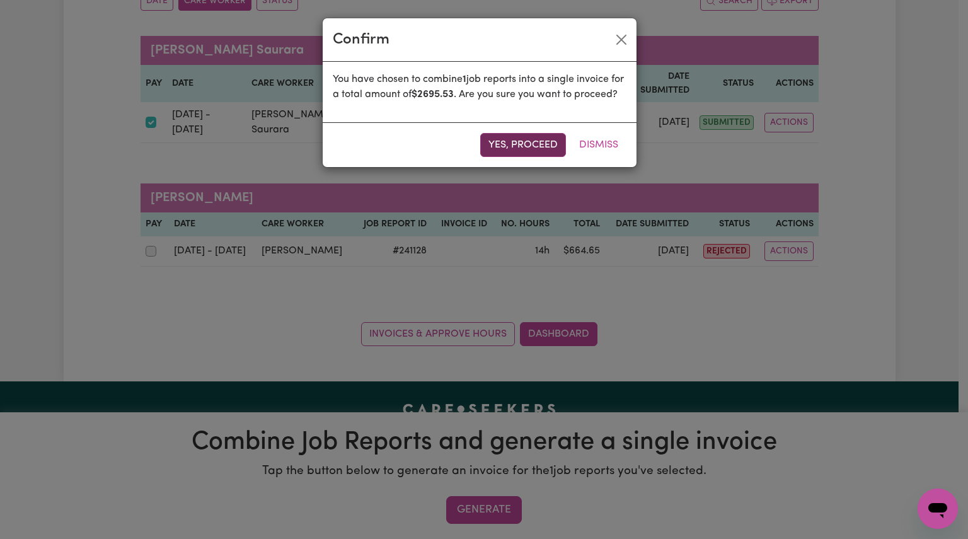
click at [514, 154] on button "Yes, proceed" at bounding box center [523, 145] width 86 height 24
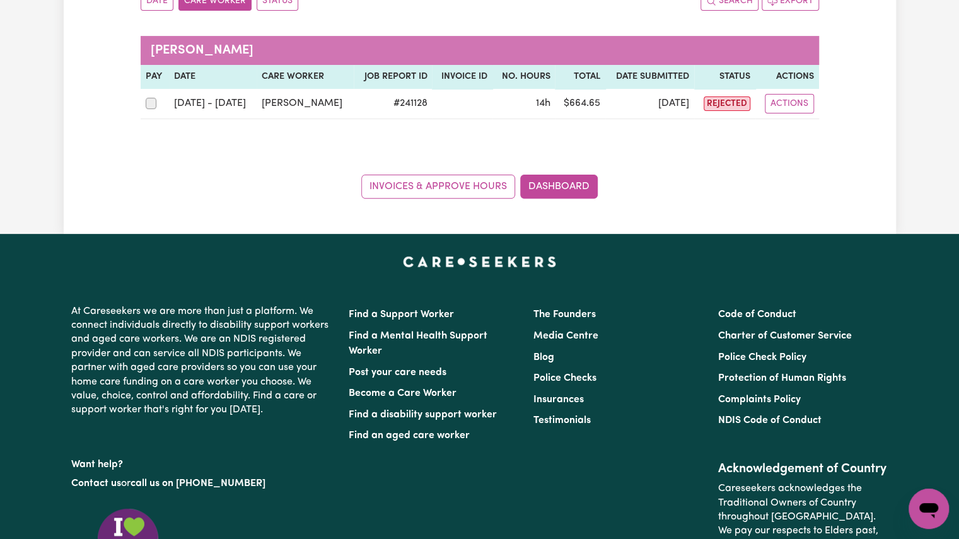
scroll to position [0, 0]
